Goal: Find specific page/section: Find specific page/section

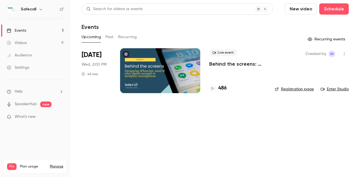
click at [224, 89] on h4 "486" at bounding box center [222, 89] width 8 height 8
